Goal: Task Accomplishment & Management: Manage account settings

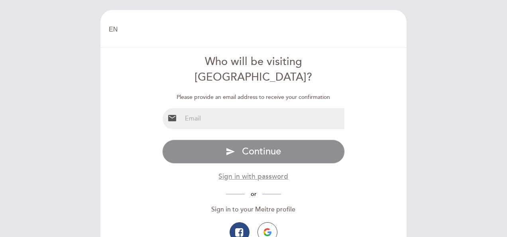
click at [295, 108] on input "email" at bounding box center [263, 118] width 163 height 21
type input "[EMAIL_ADDRESS][DOMAIN_NAME]"
click at [162, 140] on button "send Continue" at bounding box center [253, 152] width 183 height 24
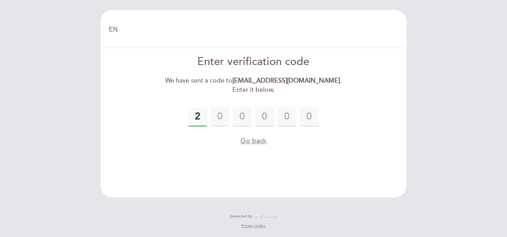
type input "2"
type input "0"
type input "7"
type input "0"
type input "4"
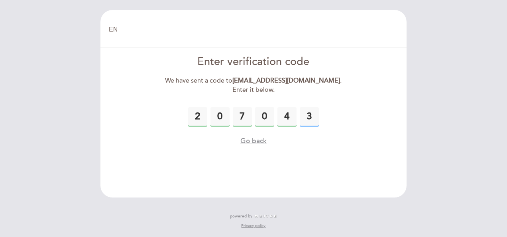
type input "3"
